Goal: Transaction & Acquisition: Purchase product/service

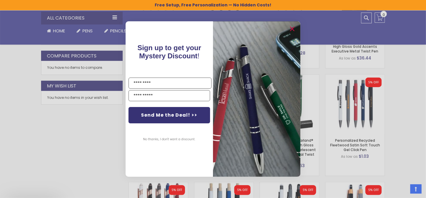
scroll to position [357, 0]
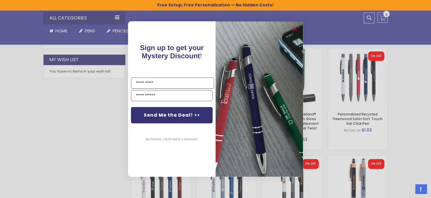
drag, startPoint x: 430, startPoint y: 16, endPoint x: 409, endPoint y: 62, distance: 50.4
click at [295, 29] on icon "Close dialog" at bounding box center [295, 29] width 4 height 4
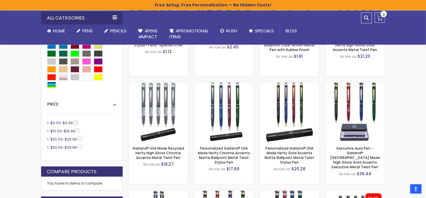
scroll to position [194, 0]
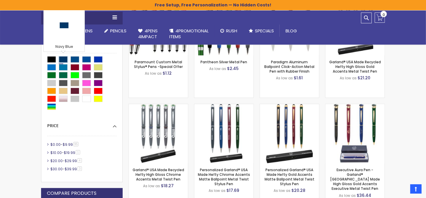
click at [64, 57] on div "Navy Blue" at bounding box center [63, 59] width 9 height 6
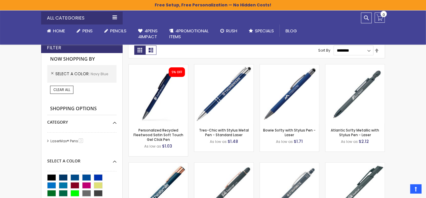
scroll to position [127, 0]
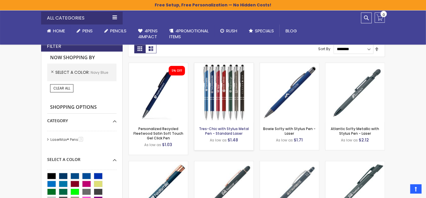
click at [221, 129] on link "Tres-Chic with Stylus Metal Pen - Standard Laser" at bounding box center [224, 131] width 50 height 10
